Goal: Task Accomplishment & Management: Check status

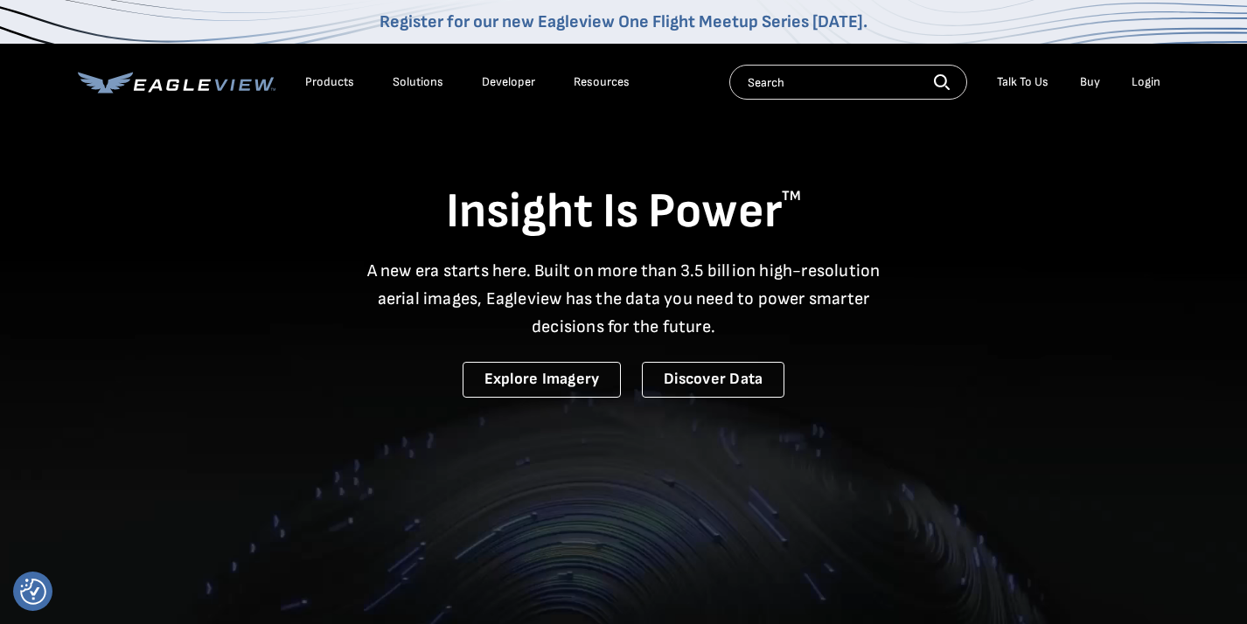
click at [1150, 87] on div "Login" at bounding box center [1146, 82] width 29 height 16
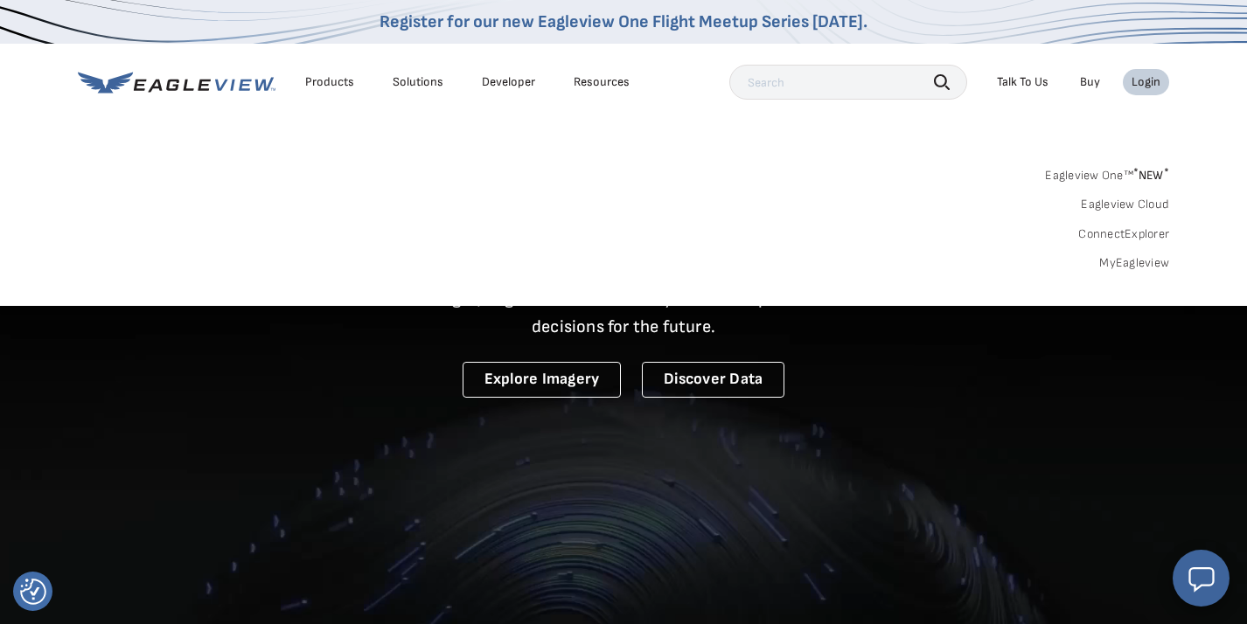
click at [1112, 258] on link "MyEagleview" at bounding box center [1134, 263] width 70 height 16
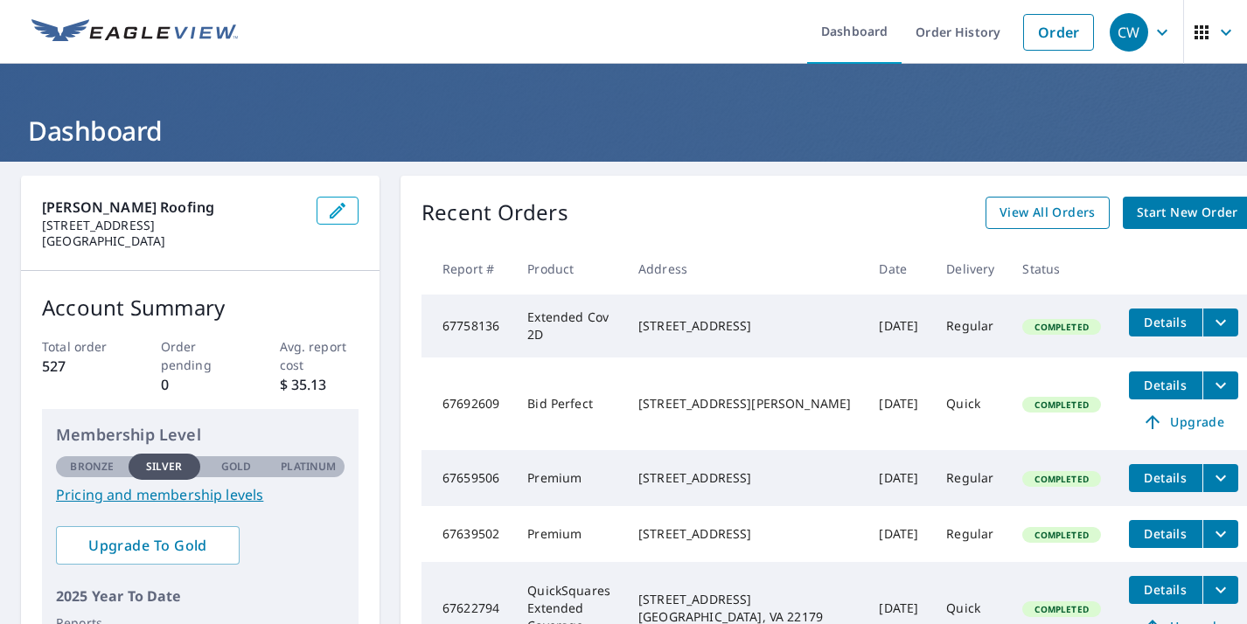
click at [1008, 214] on span "View All Orders" at bounding box center [1048, 213] width 96 height 22
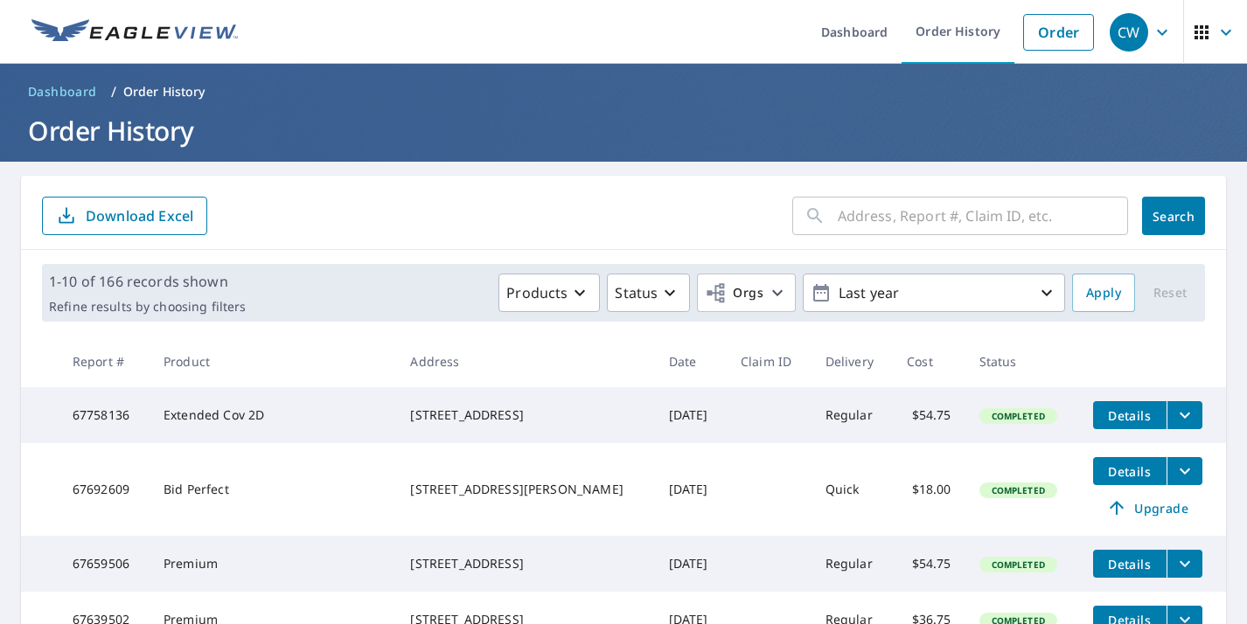
click at [867, 222] on input "text" at bounding box center [983, 216] width 290 height 49
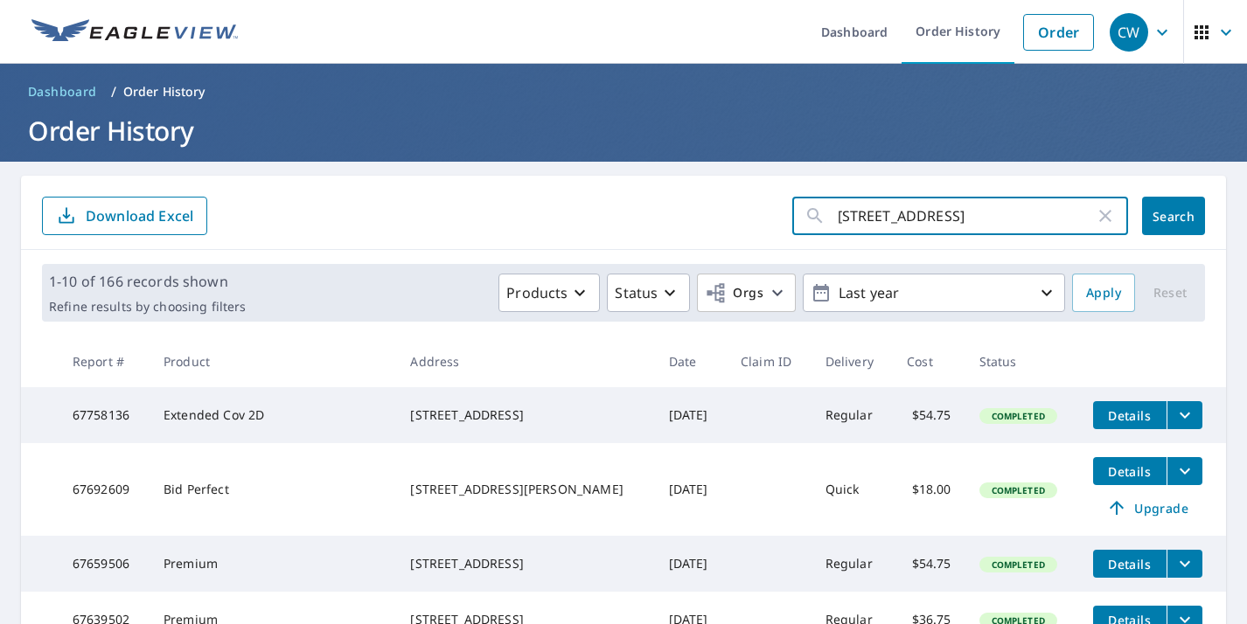
click at [1174, 216] on button "Search" at bounding box center [1173, 216] width 63 height 38
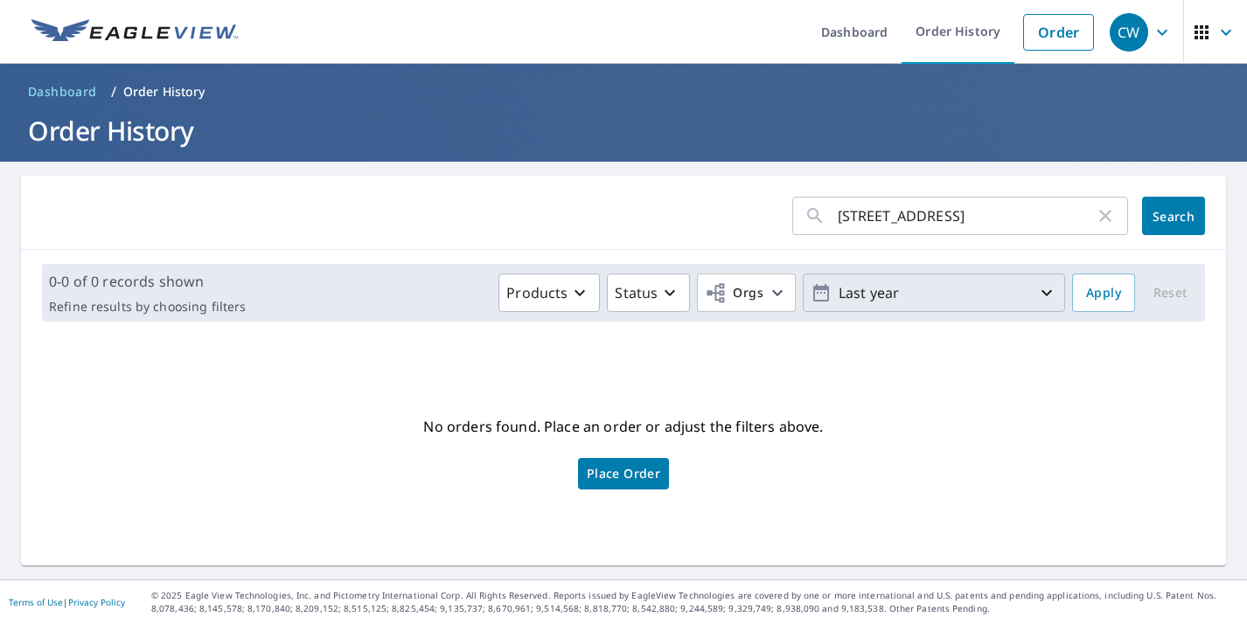
click at [923, 297] on p "Last year" at bounding box center [934, 293] width 205 height 31
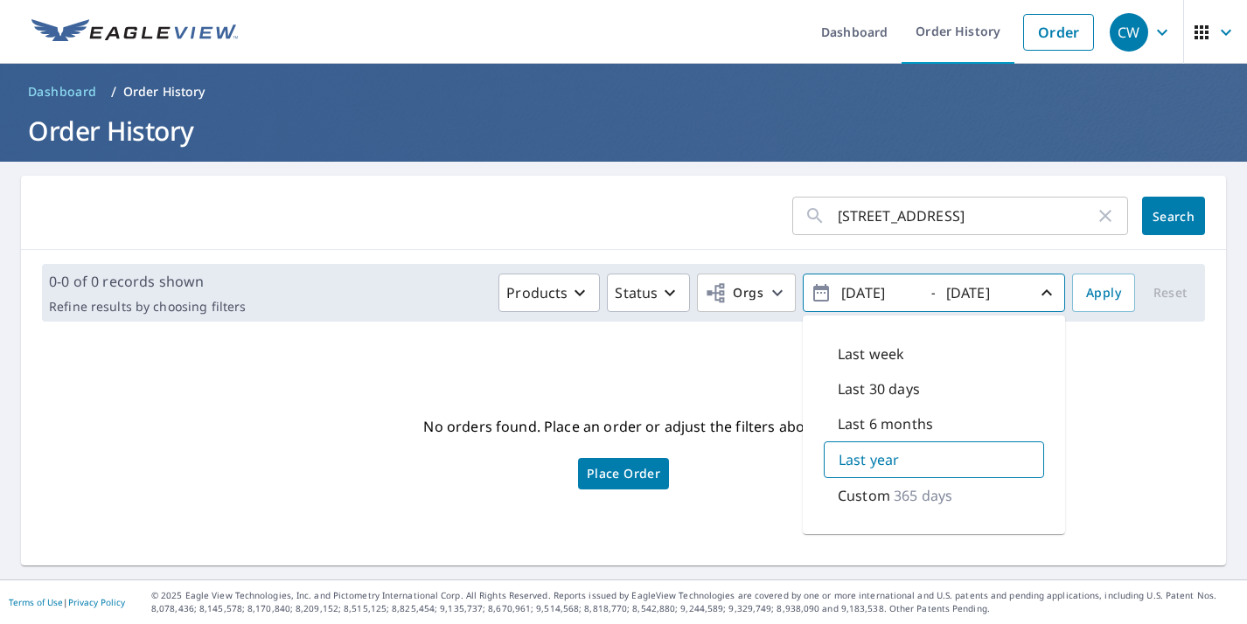
click at [890, 422] on p "Last 6 months" at bounding box center [885, 424] width 95 height 21
type input "2025/04/07"
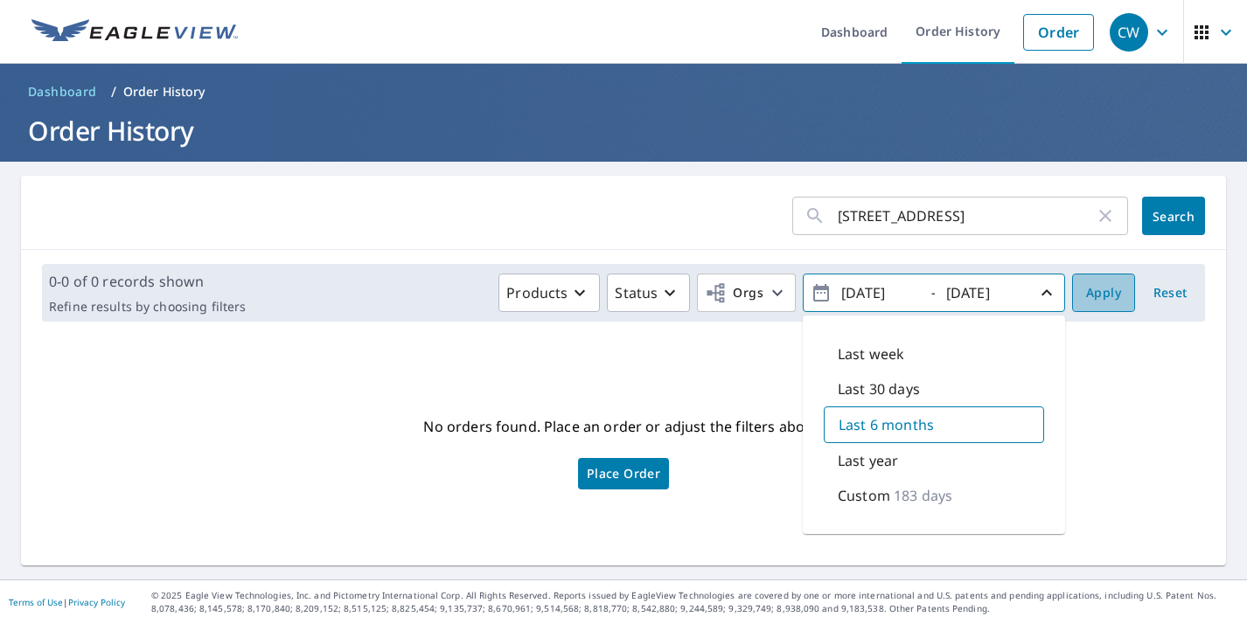
click at [1120, 289] on span "Apply" at bounding box center [1103, 293] width 35 height 22
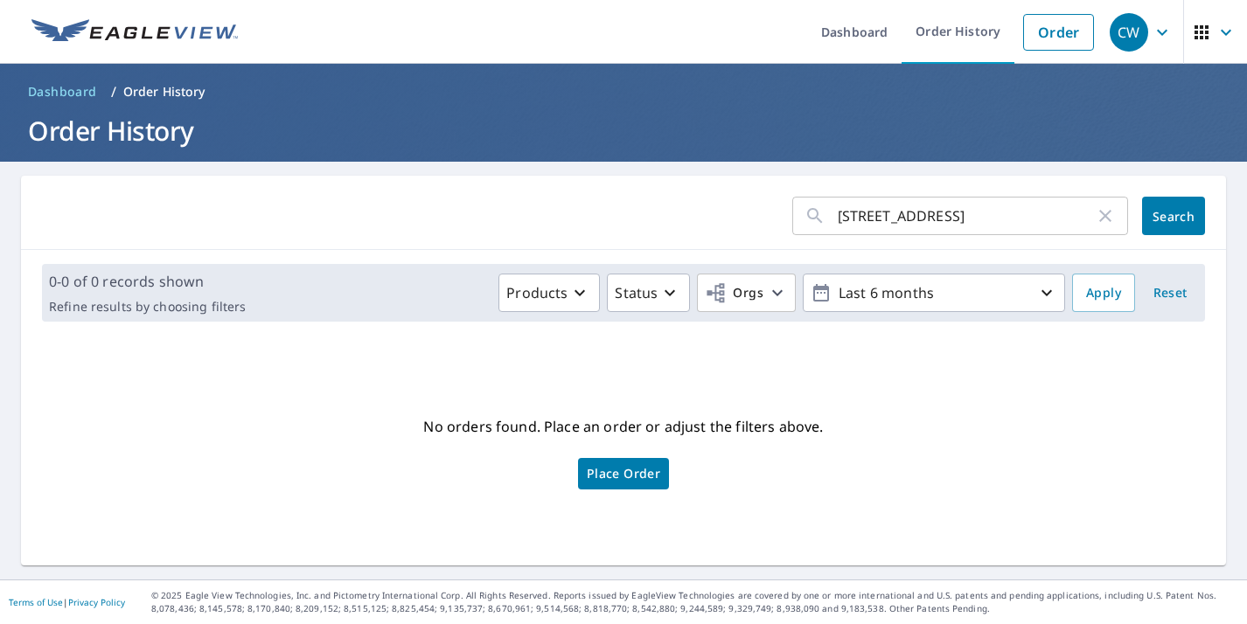
click at [81, 92] on span "Dashboard" at bounding box center [62, 91] width 69 height 17
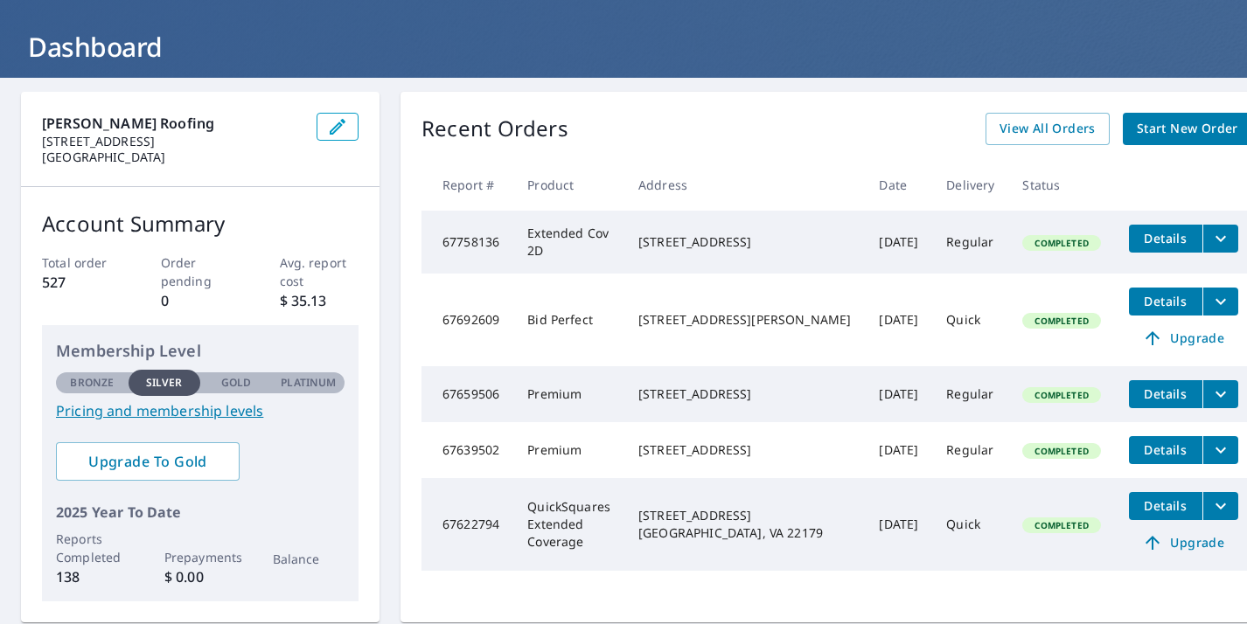
scroll to position [54, 0]
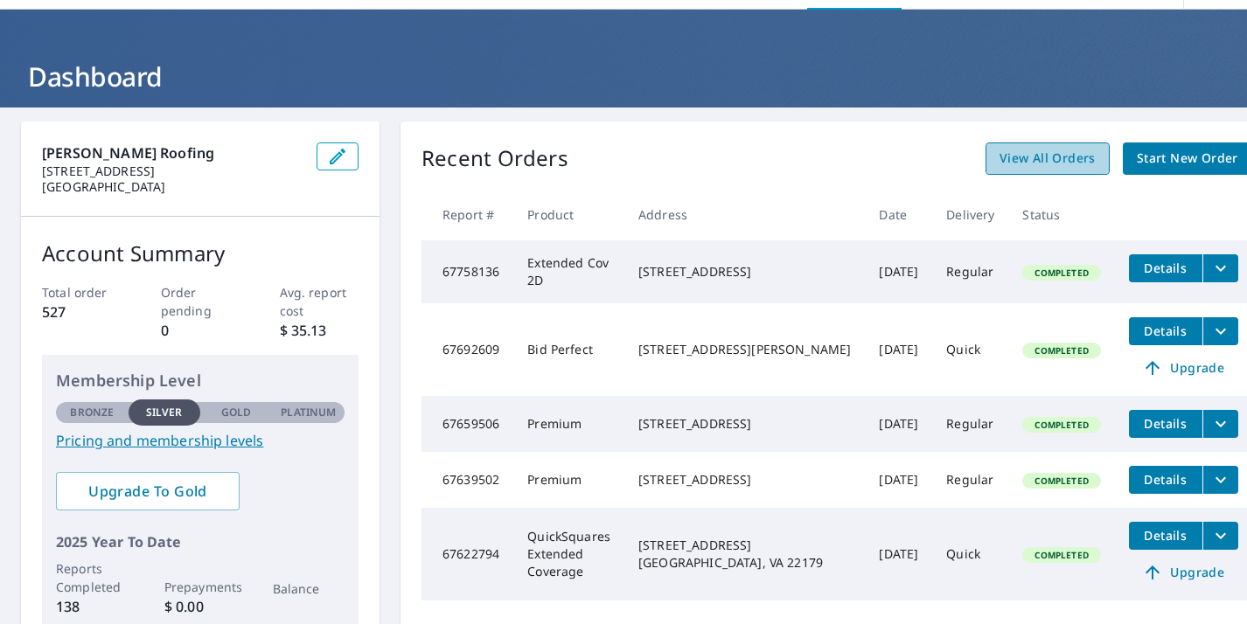
click at [1014, 159] on span "View All Orders" at bounding box center [1048, 159] width 96 height 22
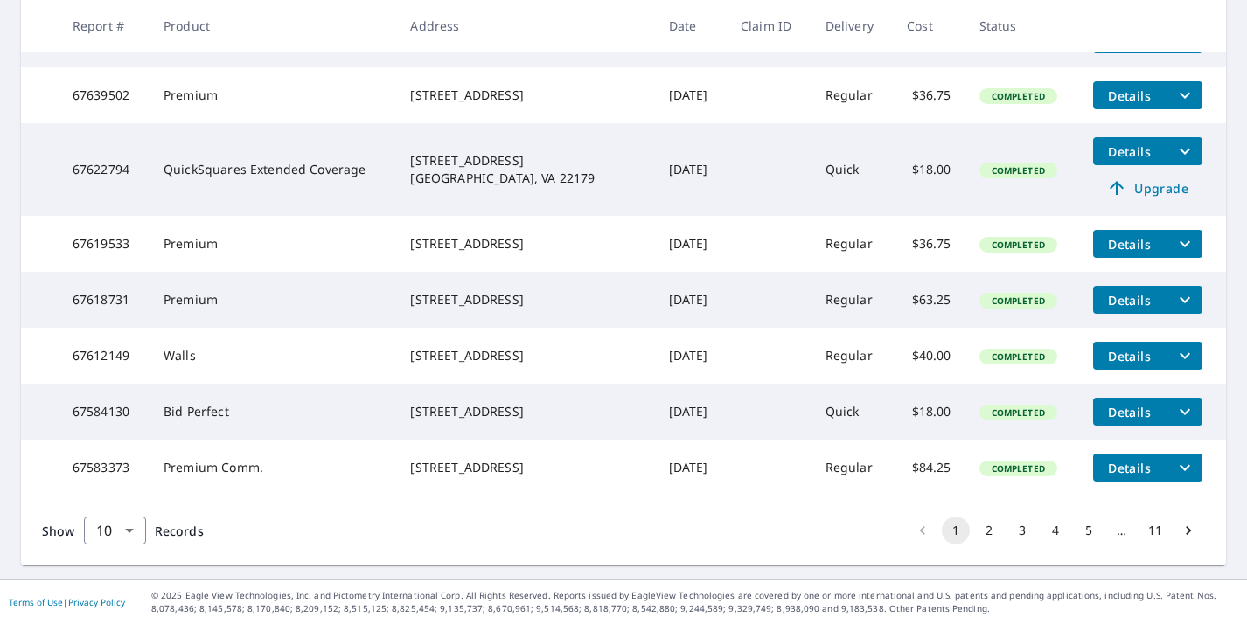
scroll to position [555, 0]
click at [1025, 545] on button "3" at bounding box center [1022, 531] width 28 height 28
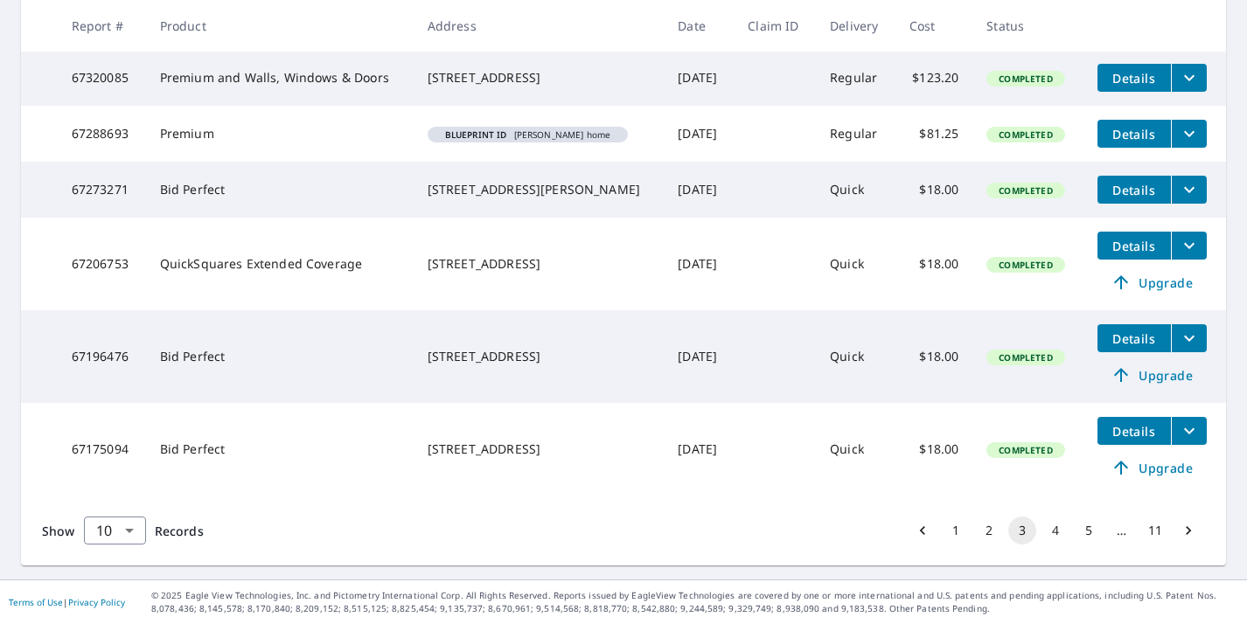
click at [1054, 538] on button "4" at bounding box center [1056, 531] width 28 height 28
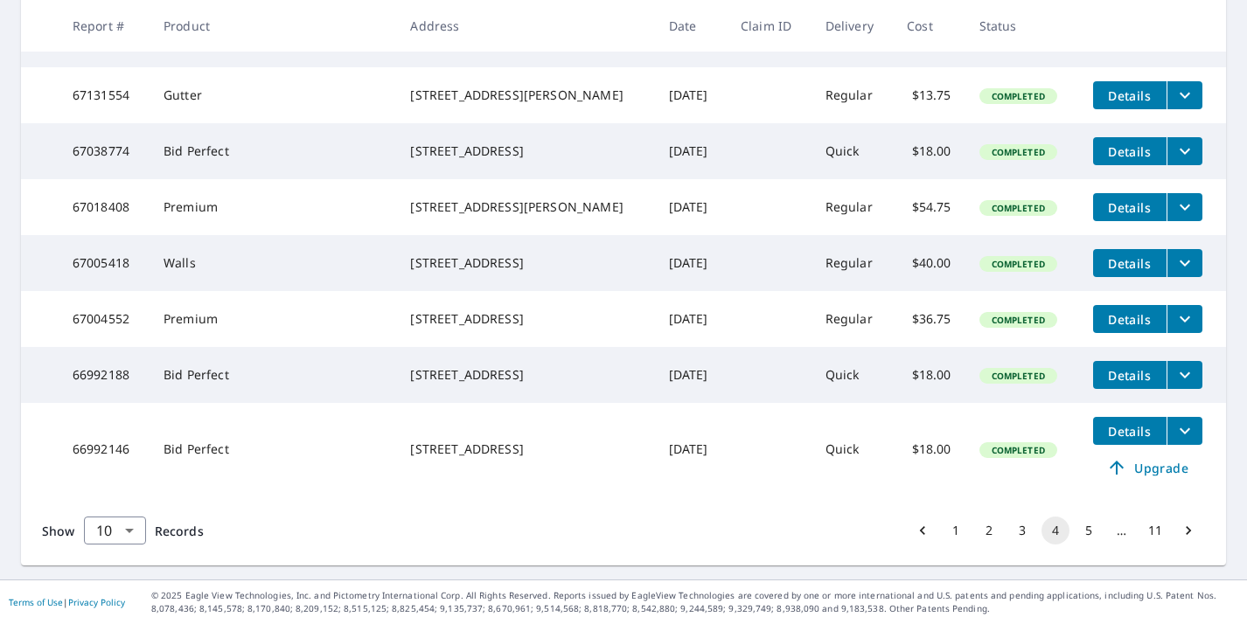
scroll to position [640, 0]
click at [1091, 528] on button "5" at bounding box center [1089, 531] width 28 height 28
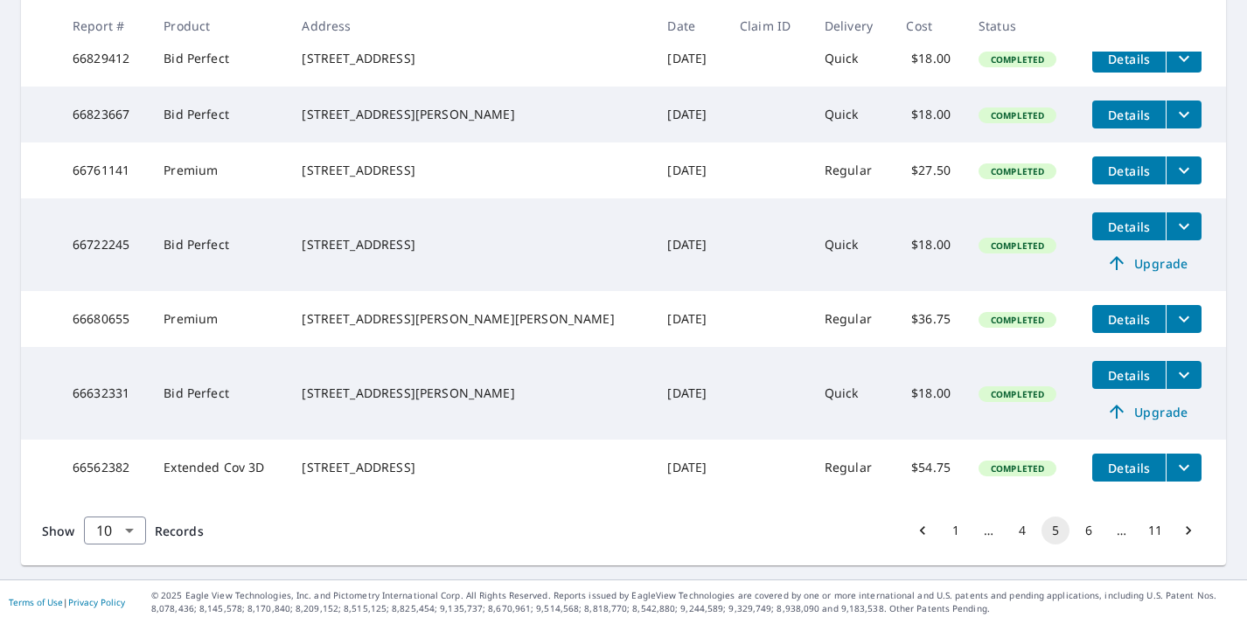
scroll to position [640, 0]
click at [1092, 531] on button "6" at bounding box center [1089, 531] width 28 height 28
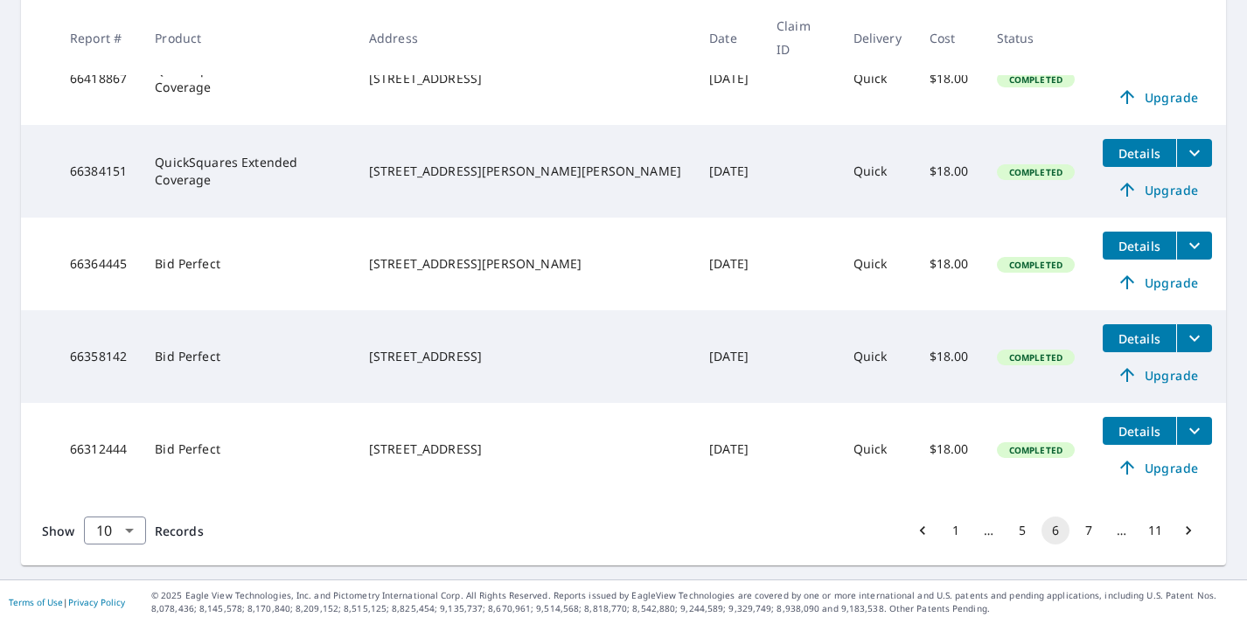
scroll to position [670, 0]
click at [1113, 435] on span "Details" at bounding box center [1139, 431] width 52 height 17
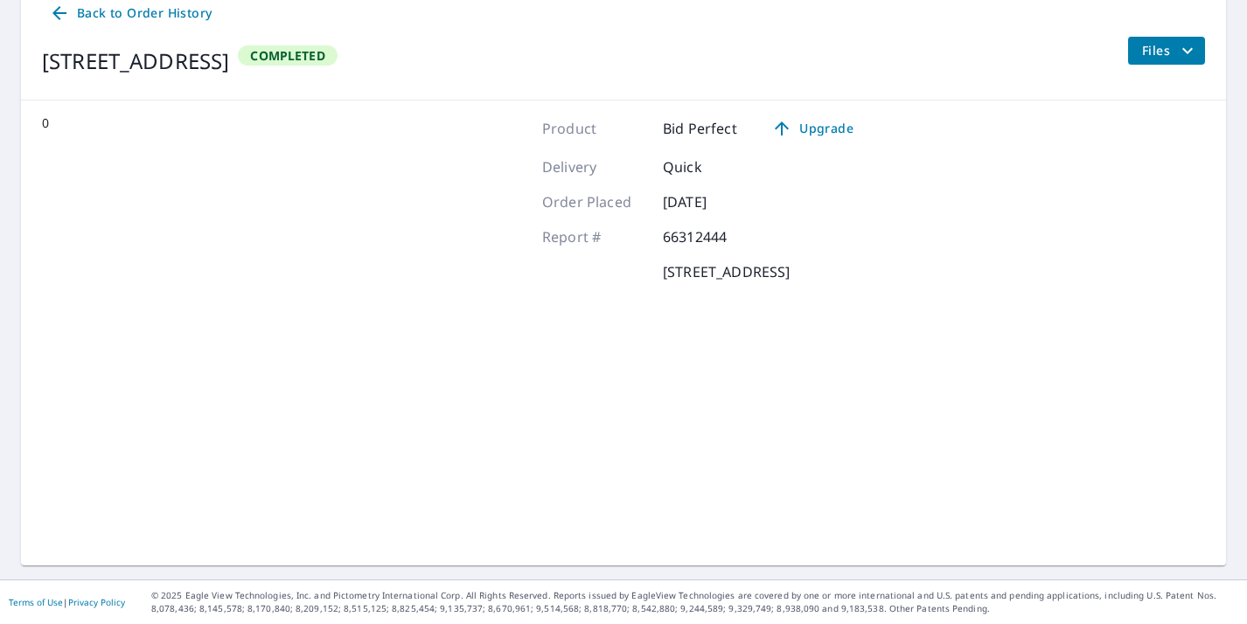
scroll to position [192, 0]
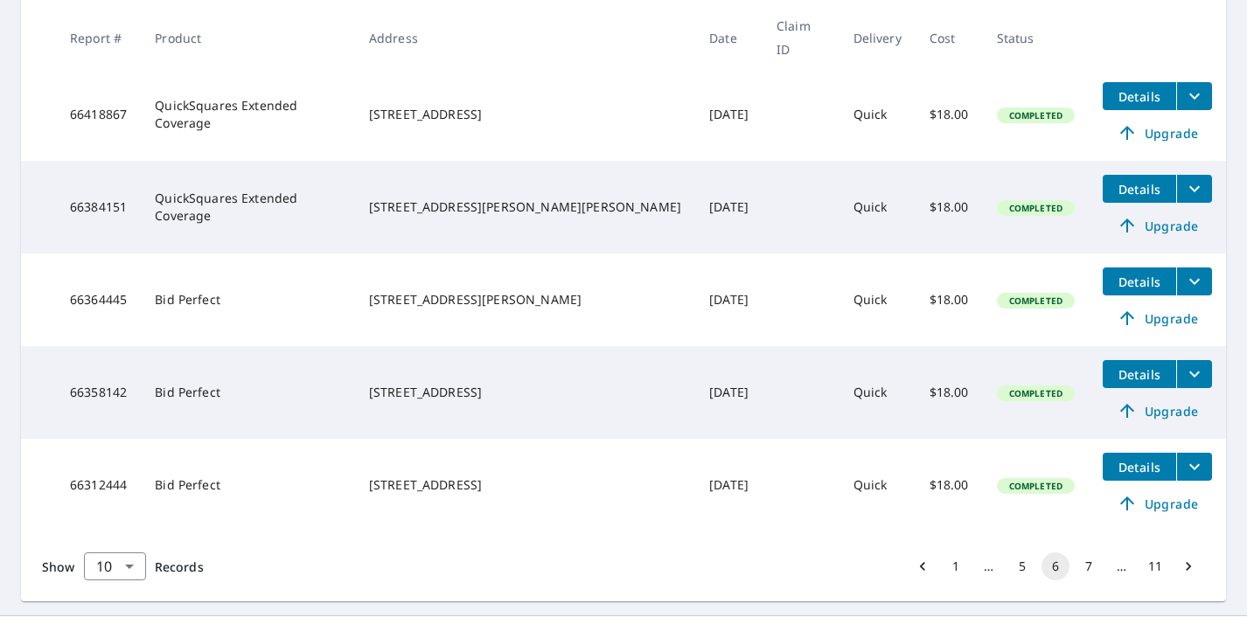
scroll to position [610, 0]
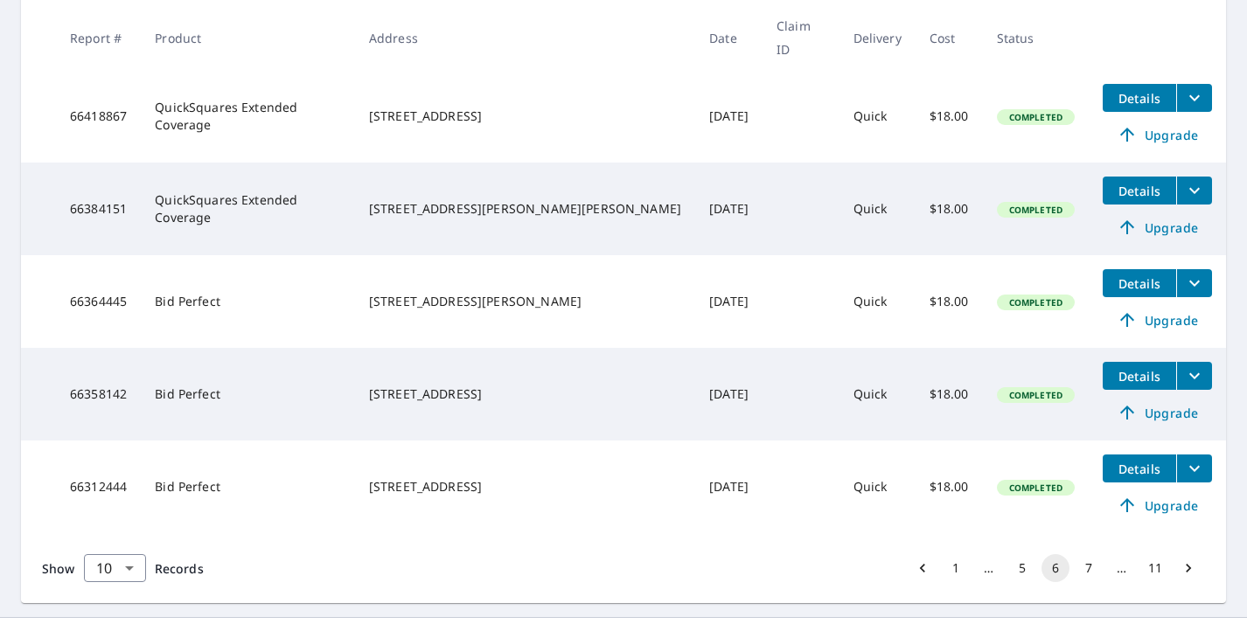
click at [104, 510] on td "66312444" at bounding box center [98, 487] width 85 height 93
click at [1193, 483] on button "filesDropdownBtn-66312444" at bounding box center [1194, 469] width 36 height 28
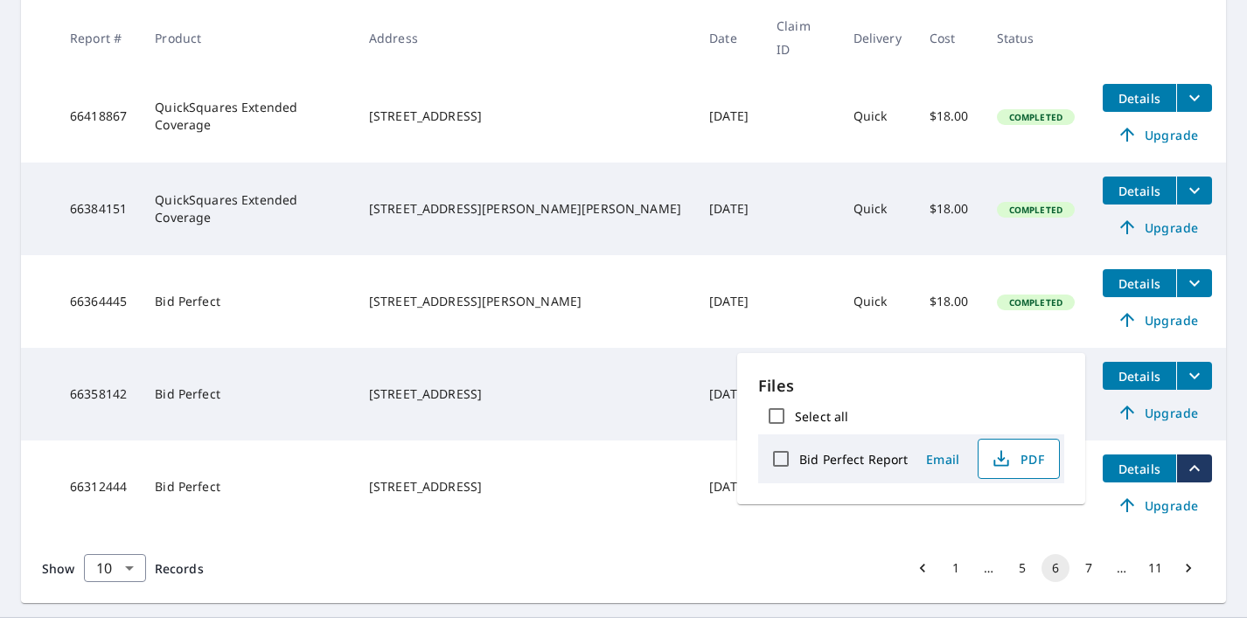
click at [1028, 463] on span "PDF" at bounding box center [1017, 459] width 56 height 21
